Goal: Check status: Check status

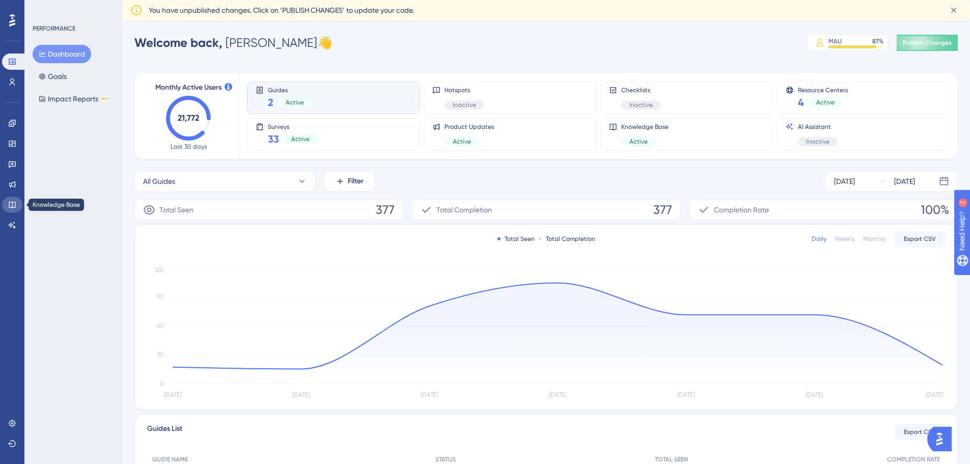
click at [17, 205] on link at bounding box center [12, 204] width 20 height 16
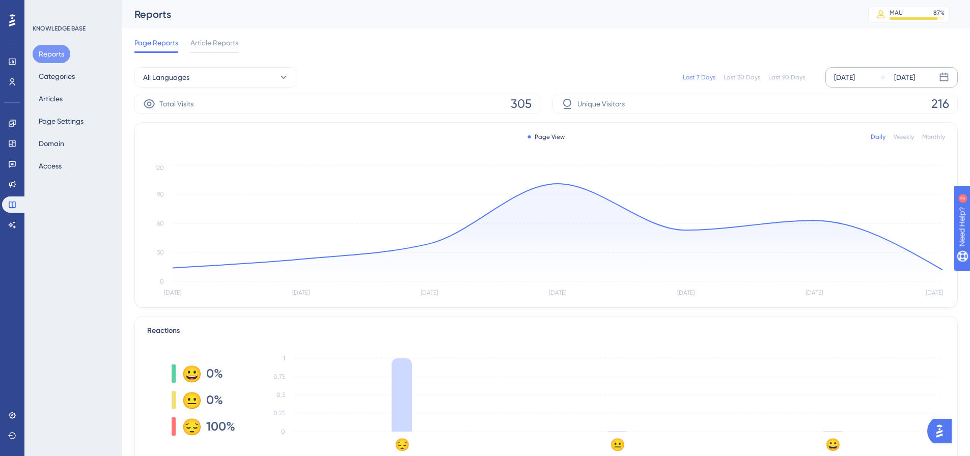
click at [855, 75] on div "[DATE]" at bounding box center [844, 77] width 21 height 12
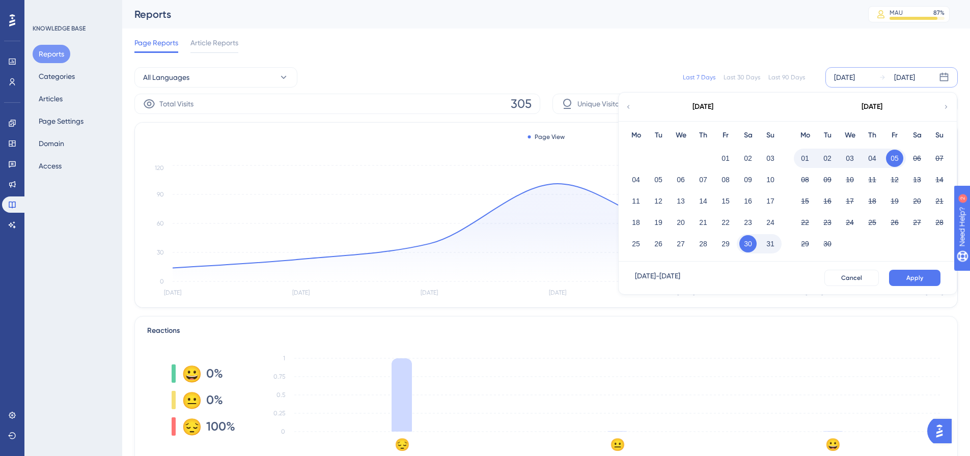
click at [804, 161] on button "01" at bounding box center [804, 158] width 17 height 17
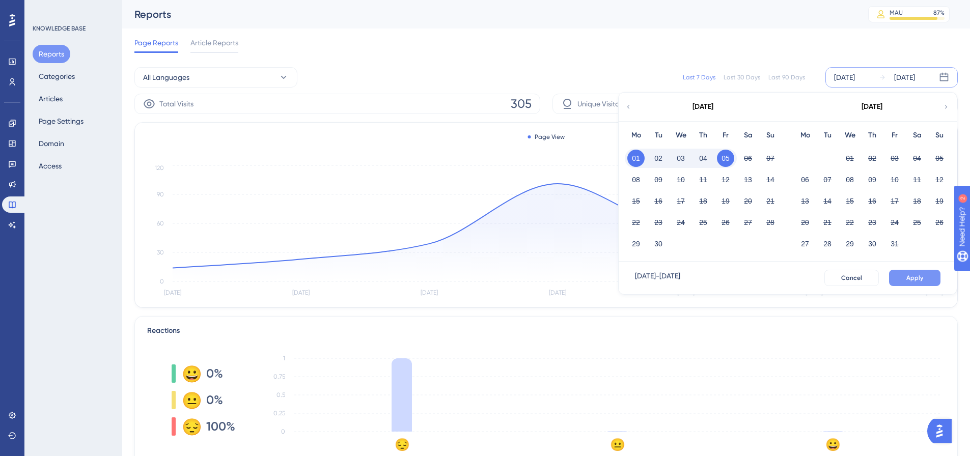
click at [915, 282] on button "Apply" at bounding box center [914, 278] width 51 height 16
